Goal: Information Seeking & Learning: Learn about a topic

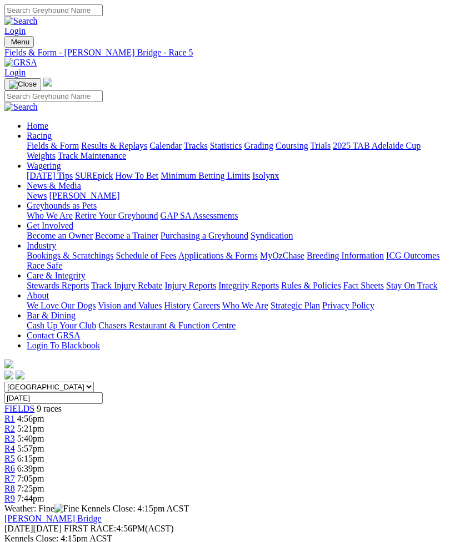
click at [15, 434] on link "R3" at bounding box center [9, 438] width 11 height 9
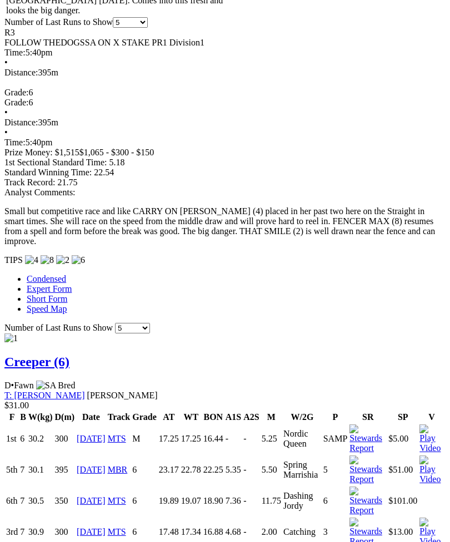
scroll to position [919, 0]
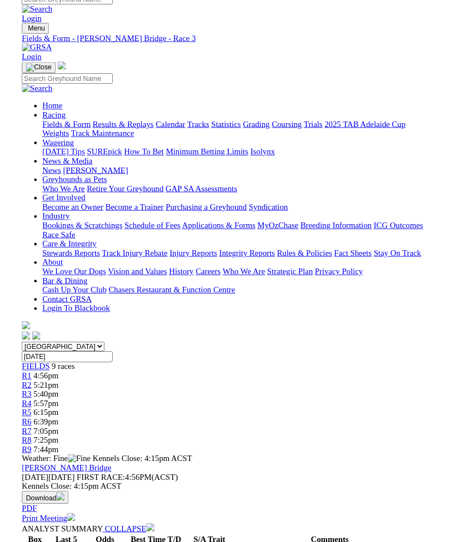
scroll to position [919, 0]
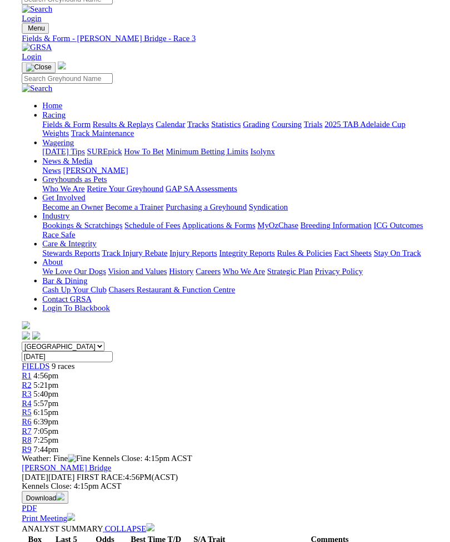
scroll to position [919, 0]
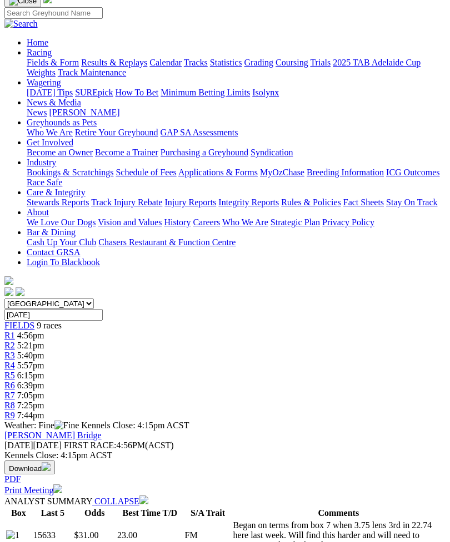
scroll to position [0, 0]
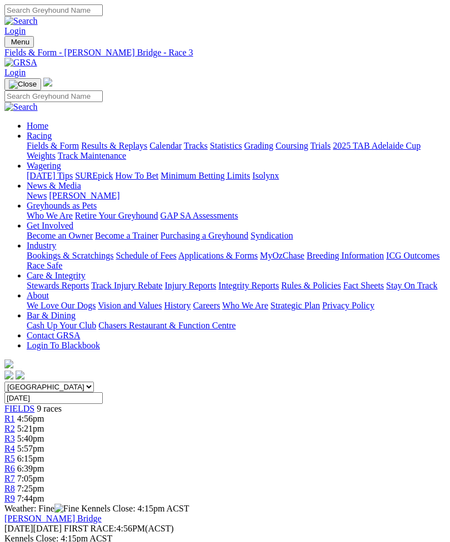
click at [27, 404] on span "FIELDS" at bounding box center [19, 408] width 30 height 9
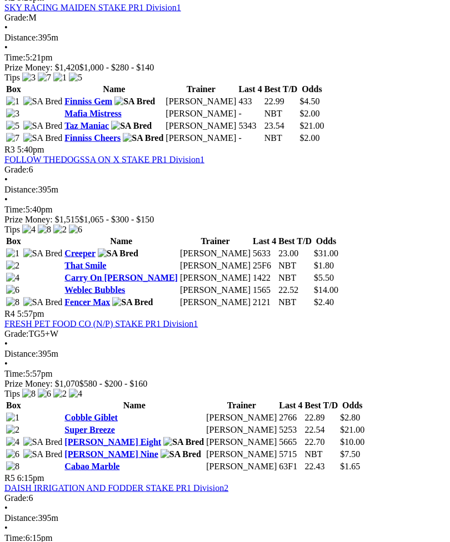
scroll to position [763, 0]
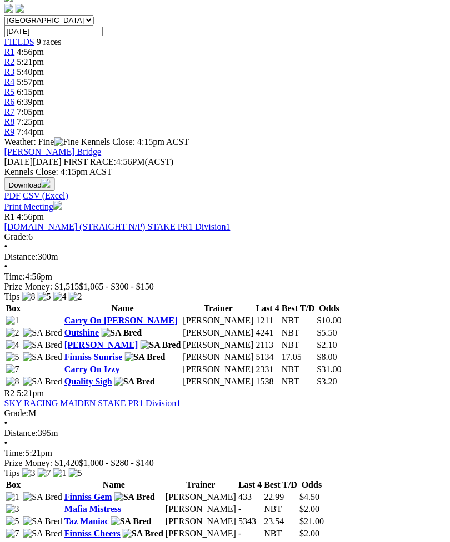
scroll to position [366, 9]
